Goal: Information Seeking & Learning: Learn about a topic

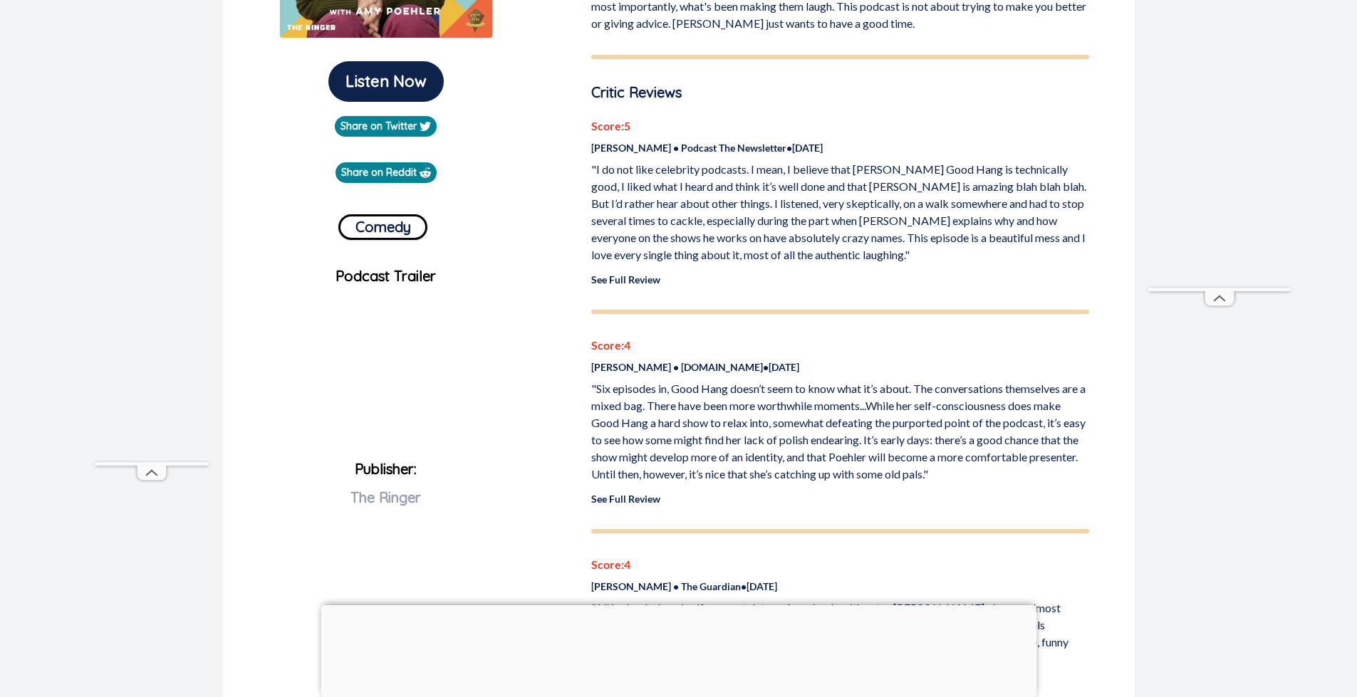
scroll to position [427, 0]
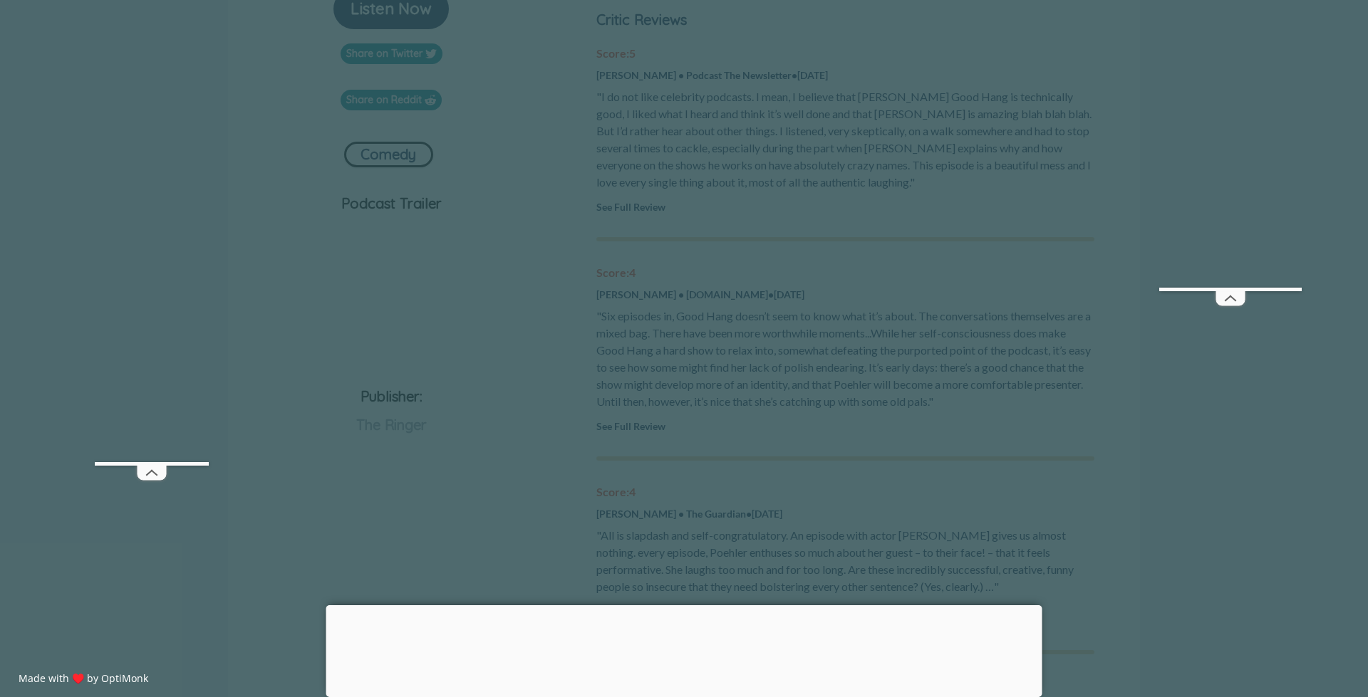
click at [783, 207] on span "X" at bounding box center [783, 213] width 10 height 14
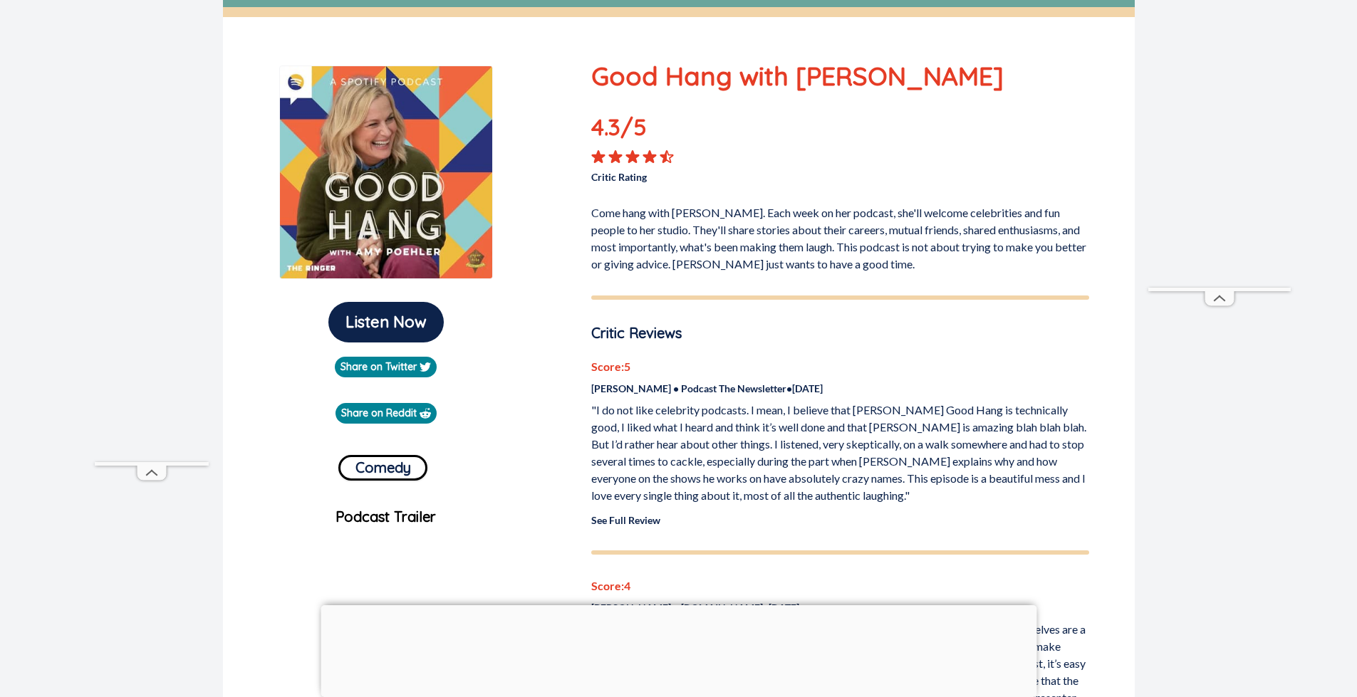
scroll to position [0, 0]
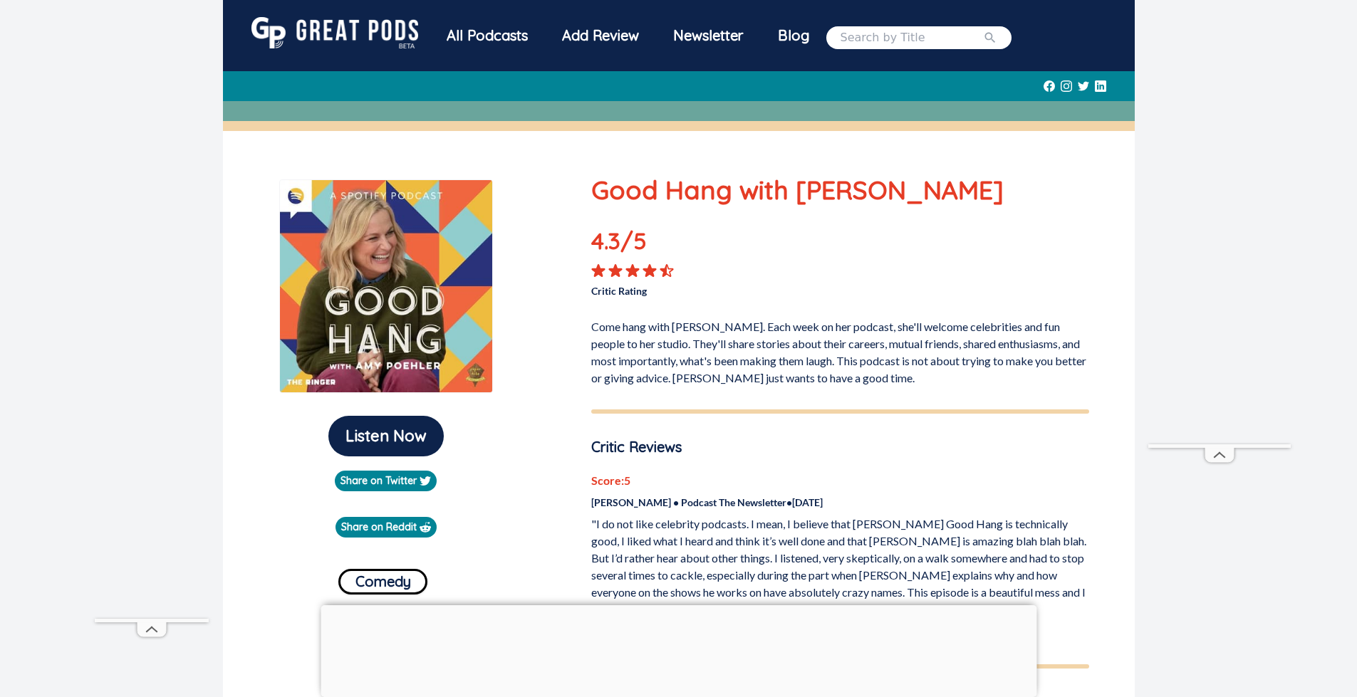
click at [887, 33] on input "search" at bounding box center [911, 37] width 142 height 17
type input "acaster"
click at [983, 29] on button "submit" at bounding box center [990, 37] width 14 height 17
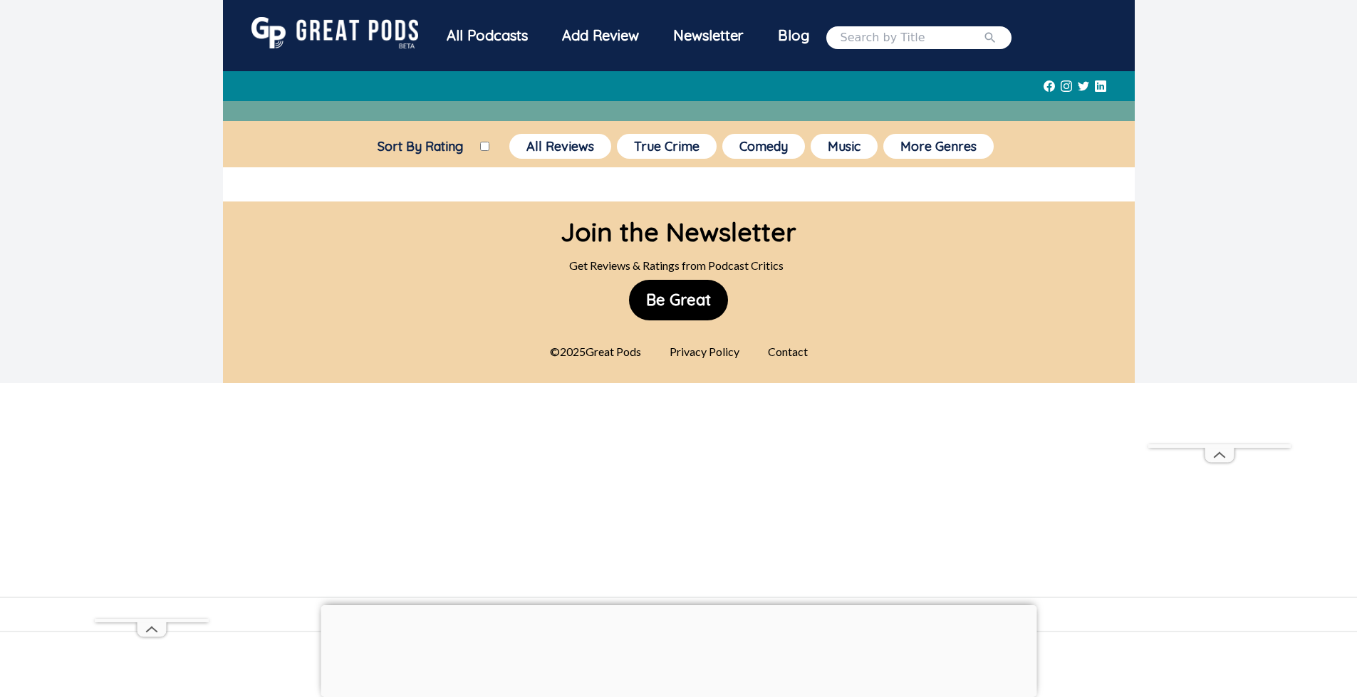
click at [883, 42] on input "search" at bounding box center [911, 37] width 142 height 17
type input "manners"
click at [983, 29] on button "submit" at bounding box center [990, 37] width 14 height 17
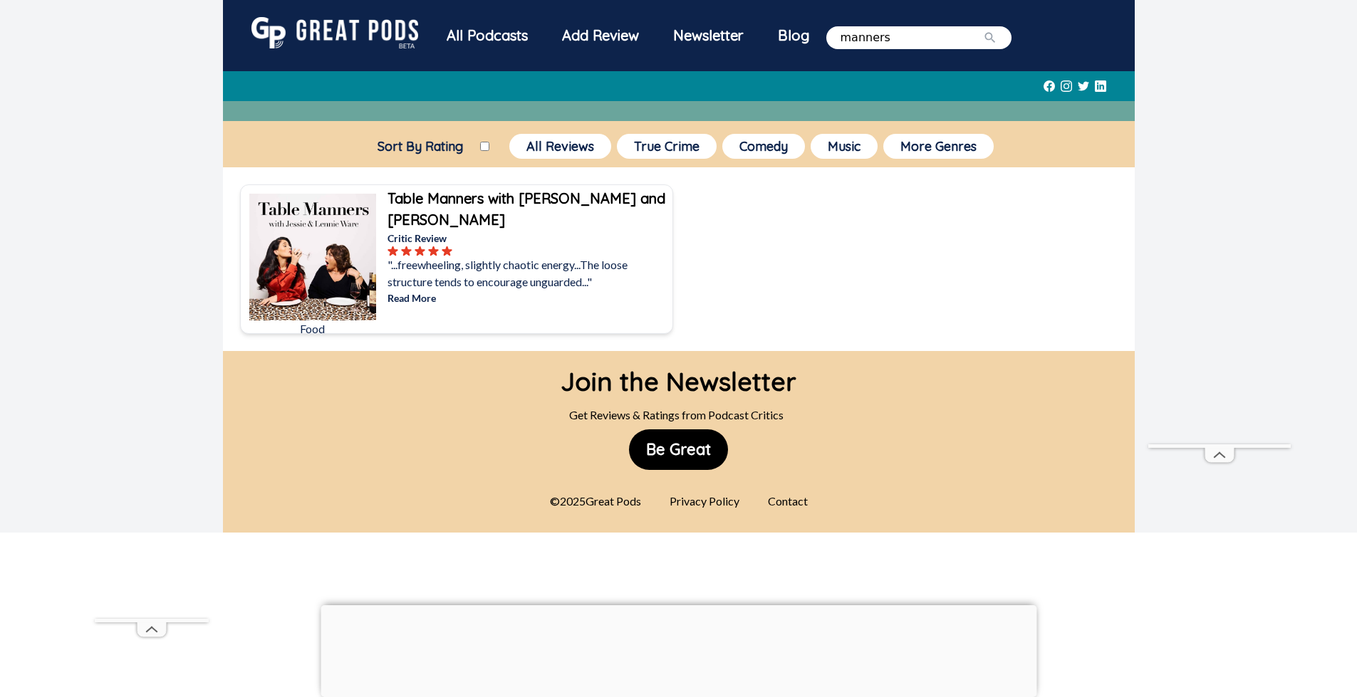
click at [523, 195] on b "Table Manners with [PERSON_NAME] and [PERSON_NAME]" at bounding box center [526, 208] width 278 height 39
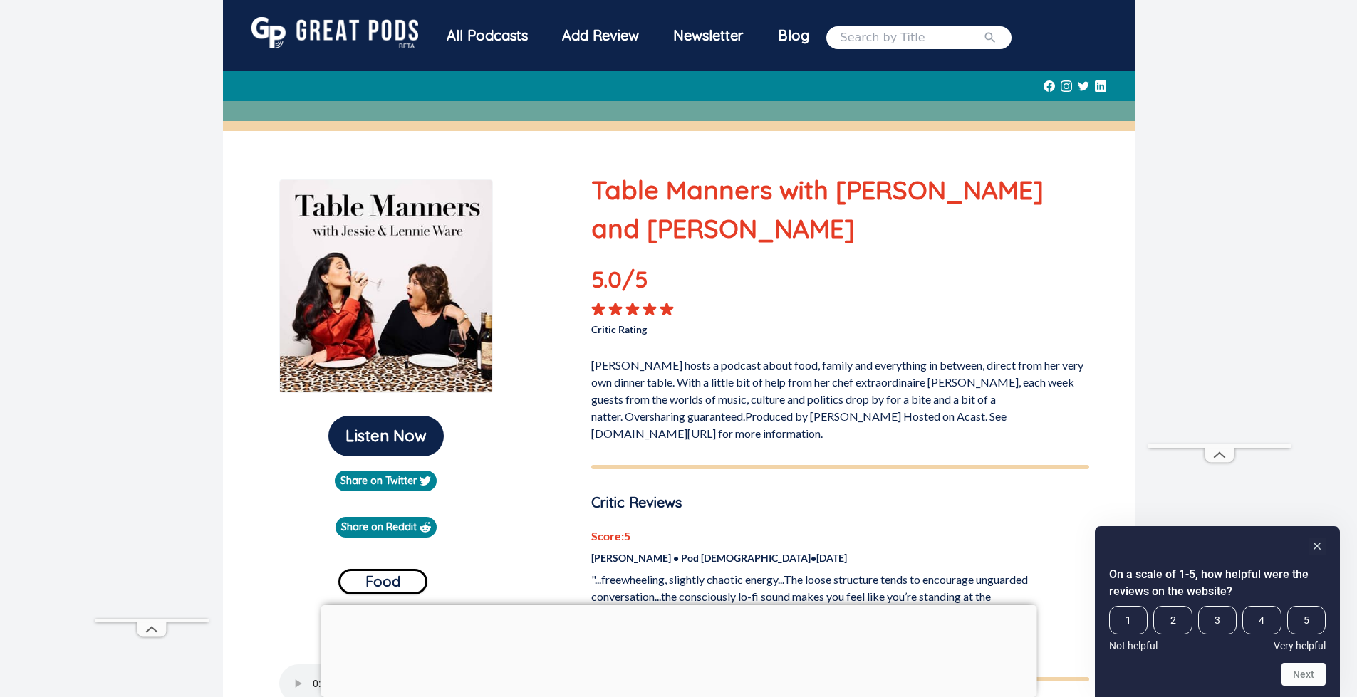
click at [925, 37] on input "search" at bounding box center [911, 37] width 142 height 17
type input "off menu"
click at [983, 29] on button "submit" at bounding box center [990, 37] width 14 height 17
